Goal: Information Seeking & Learning: Learn about a topic

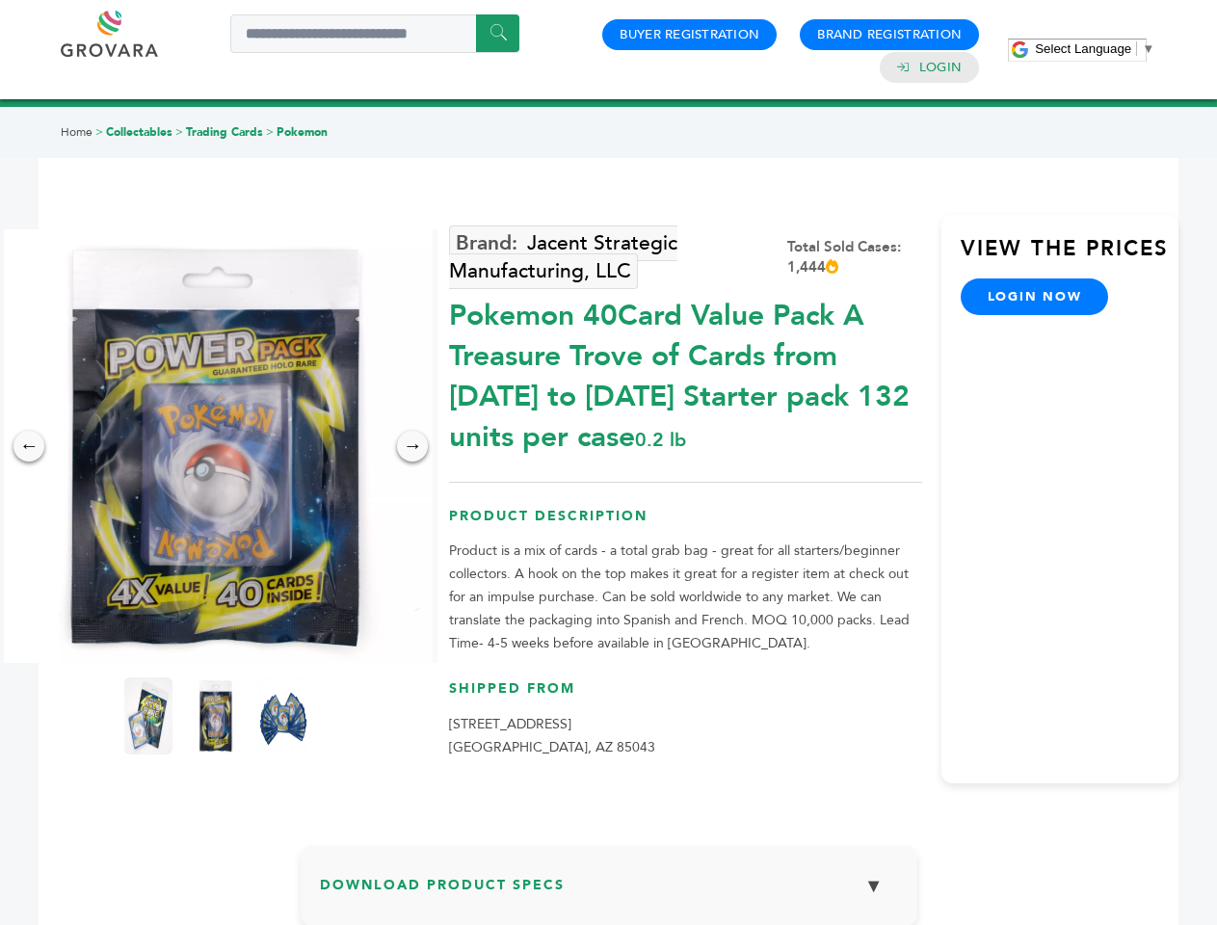
click at [1095, 48] on span "Select Language" at bounding box center [1083, 48] width 96 height 14
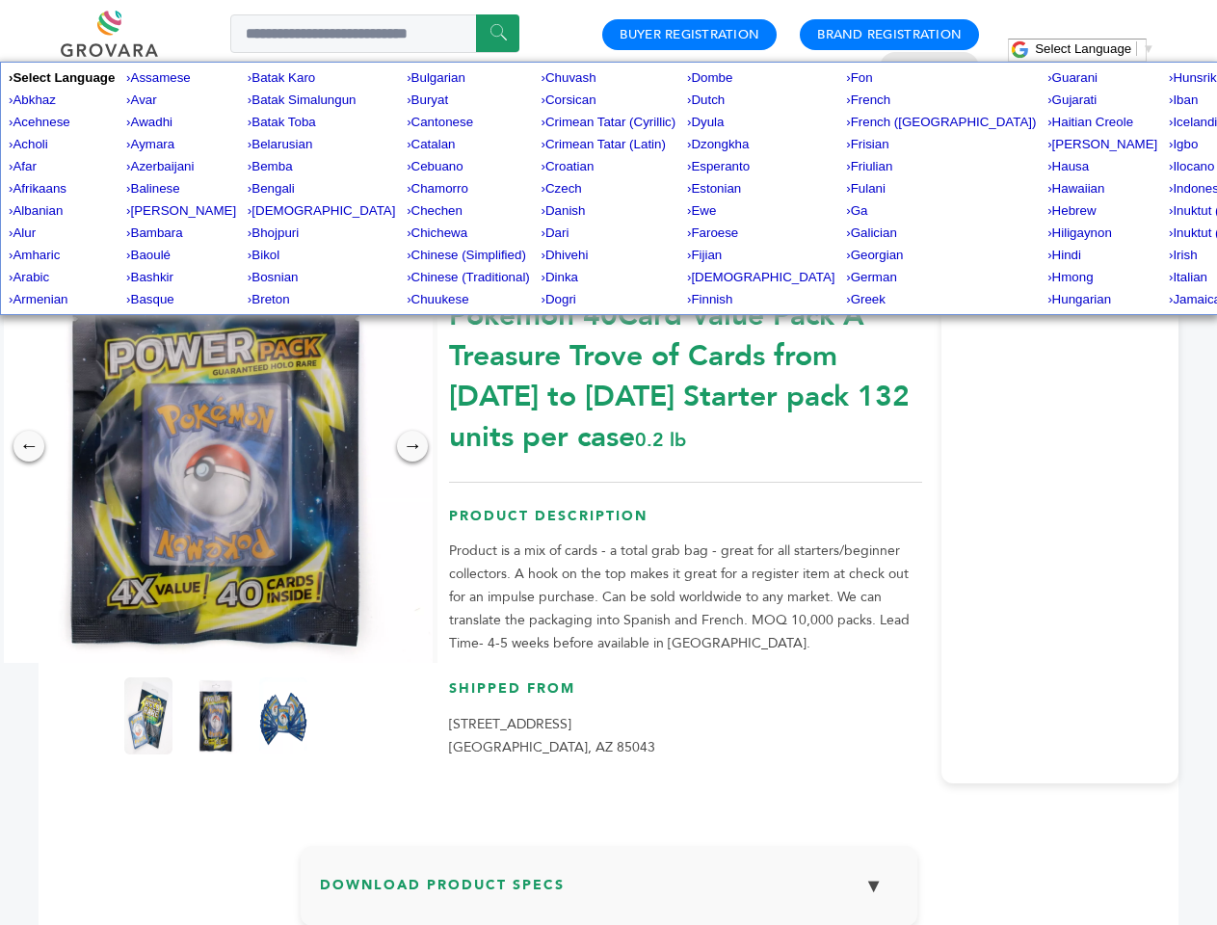
click at [216, 446] on img at bounding box center [216, 446] width 434 height 434
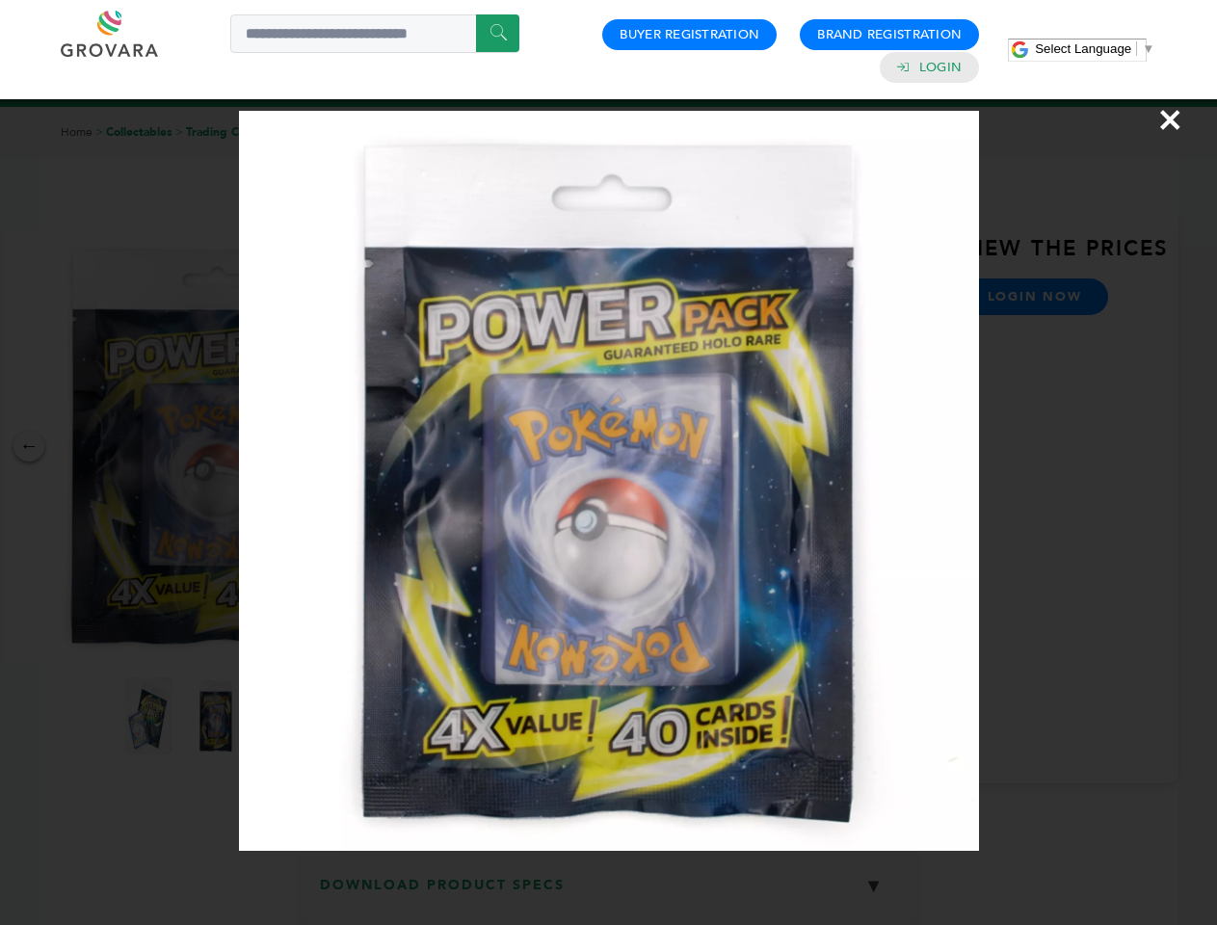
click at [29, 446] on div "×" at bounding box center [608, 462] width 1217 height 925
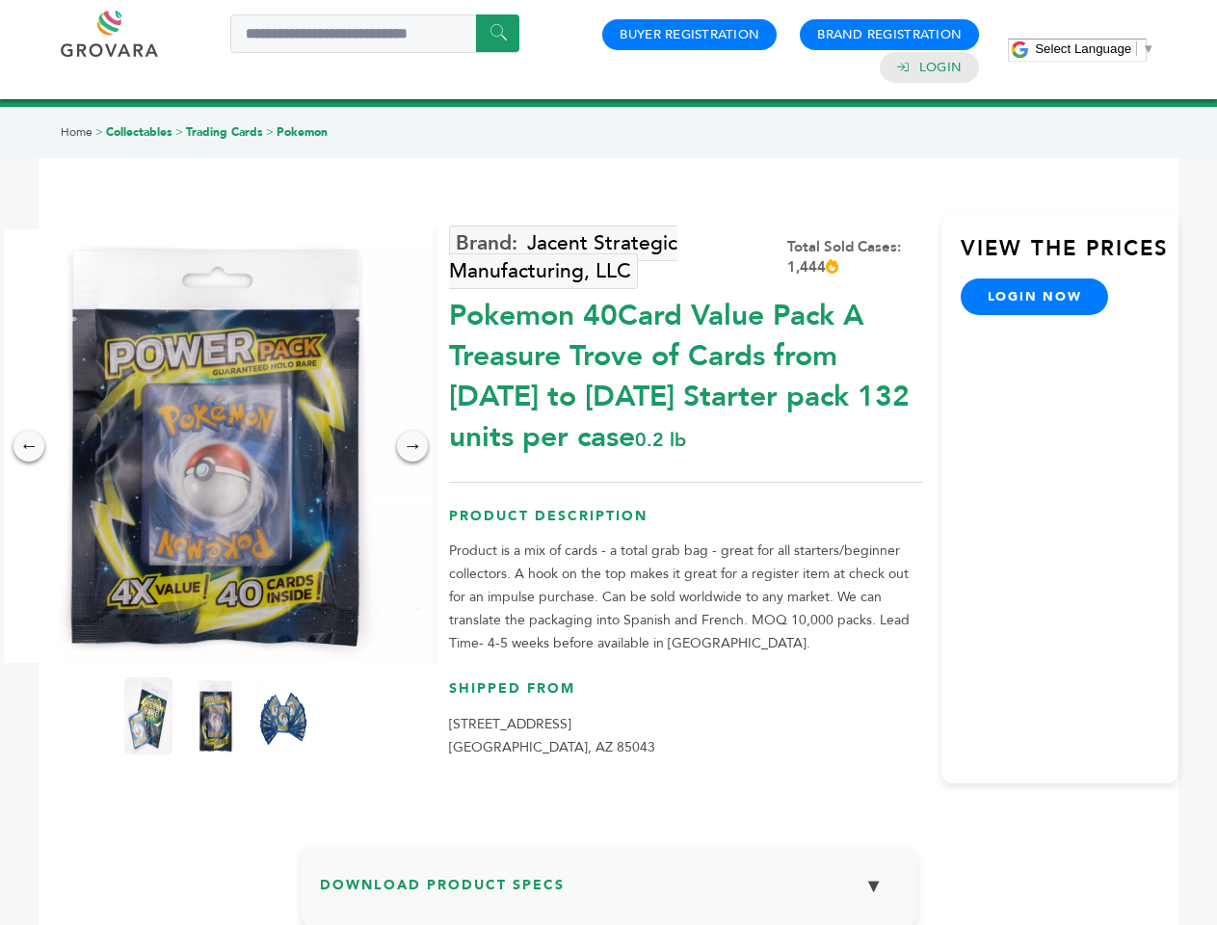
click at [412, 446] on div "→" at bounding box center [412, 446] width 31 height 31
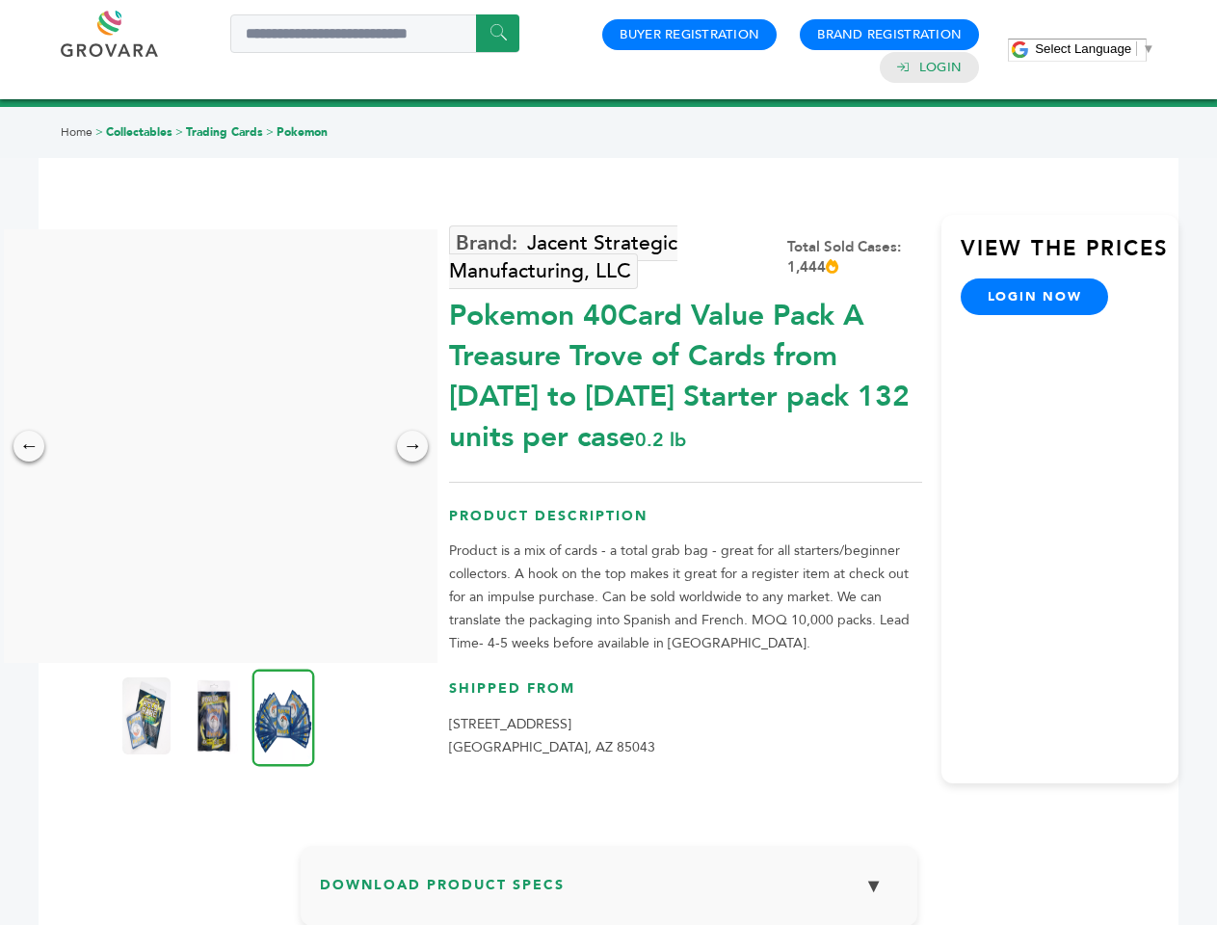
click at [148, 716] on img at bounding box center [146, 715] width 48 height 77
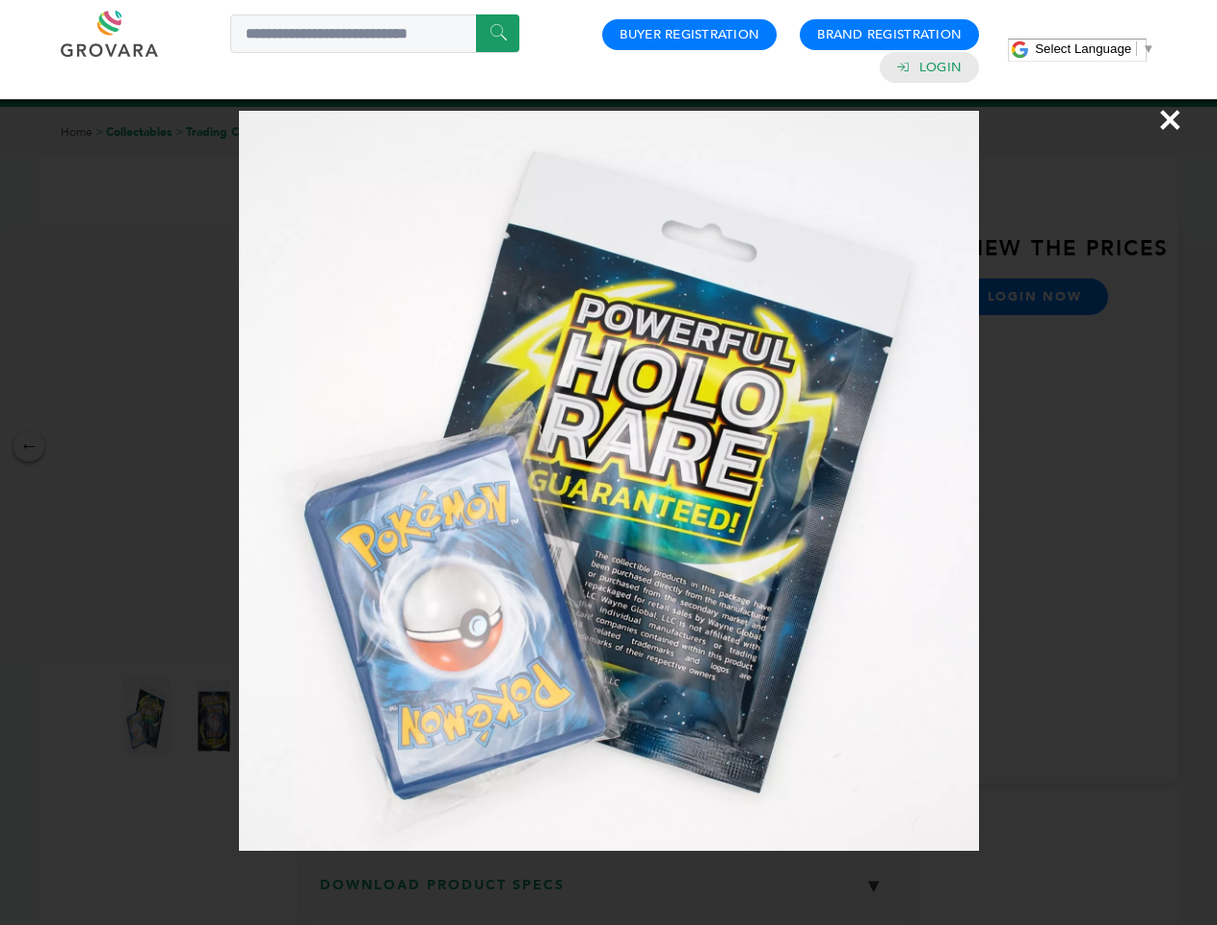
click at [216, 716] on div "×" at bounding box center [608, 462] width 1217 height 925
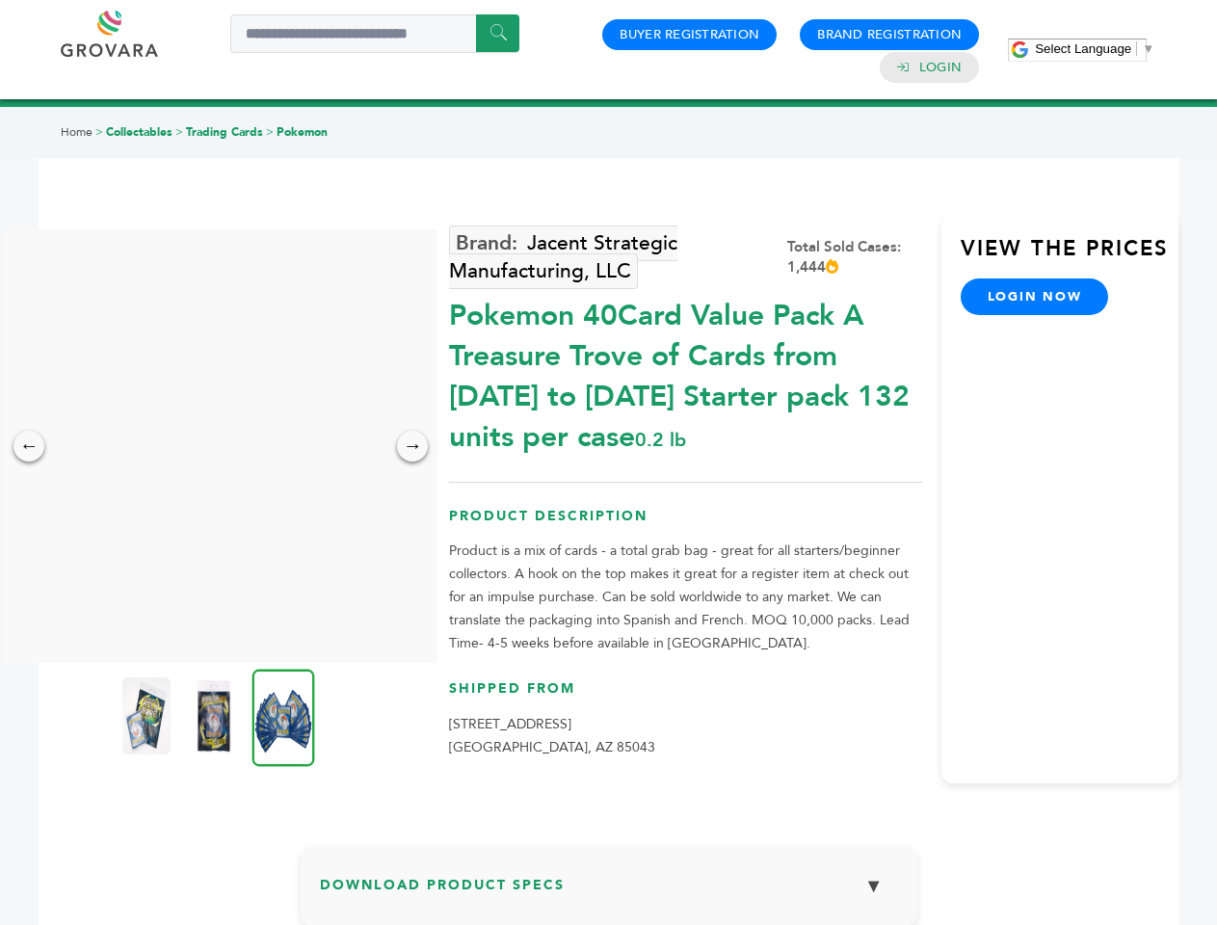
click at [283, 716] on img at bounding box center [283, 717] width 63 height 97
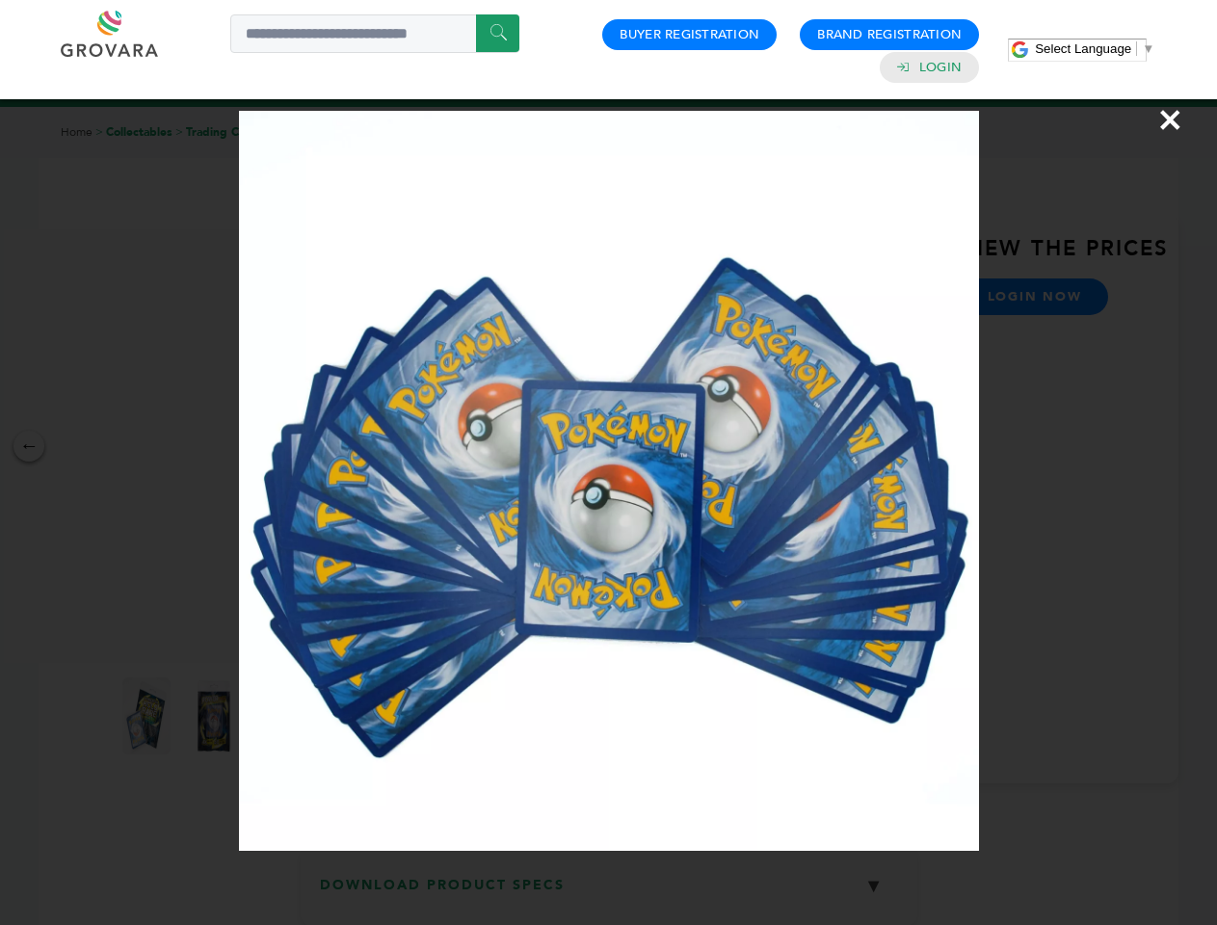
click at [609, 893] on div "×" at bounding box center [608, 462] width 1217 height 925
